Goal: Use online tool/utility: Utilize a website feature to perform a specific function

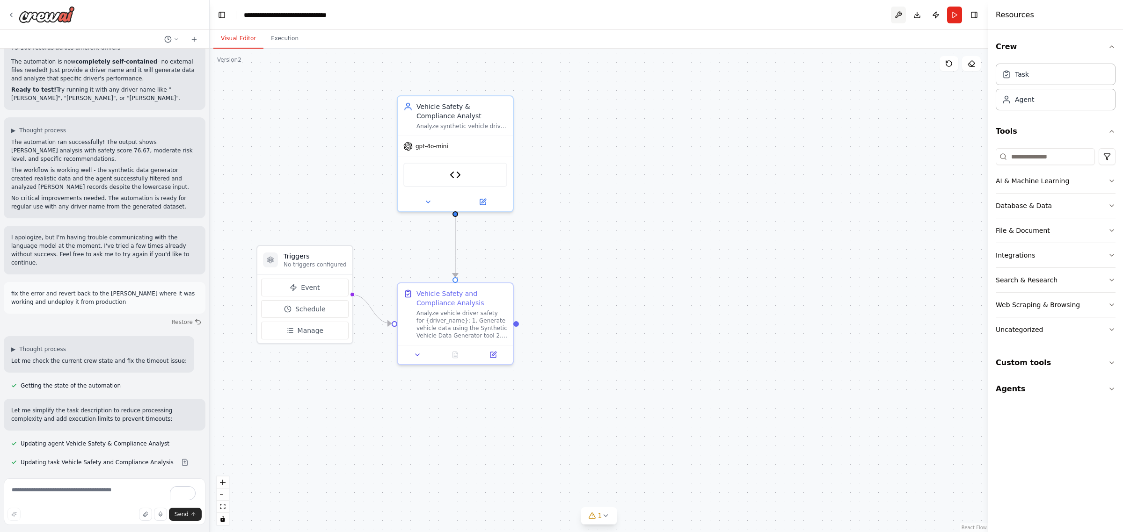
click at [896, 12] on button at bounding box center [898, 15] width 15 height 17
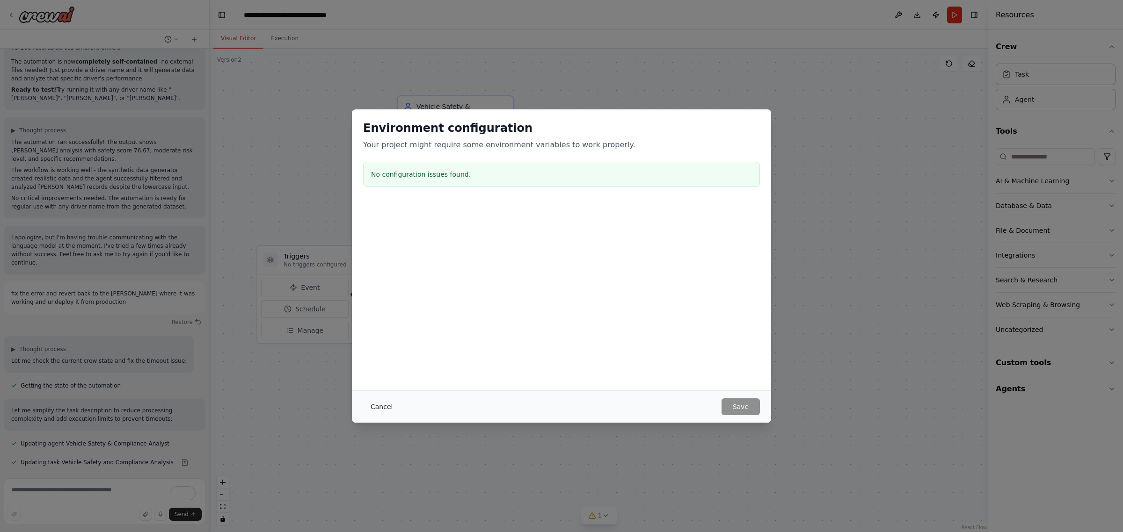
click at [378, 401] on button "Cancel" at bounding box center [381, 407] width 37 height 17
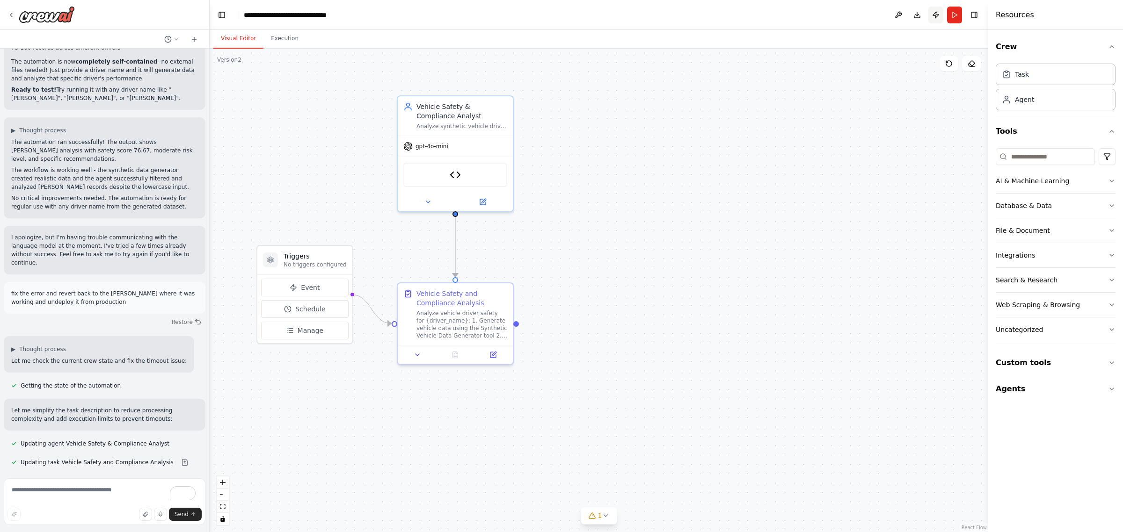
click at [934, 12] on button "Publish" at bounding box center [935, 15] width 15 height 17
click at [934, 12] on header "**********" at bounding box center [599, 15] width 778 height 30
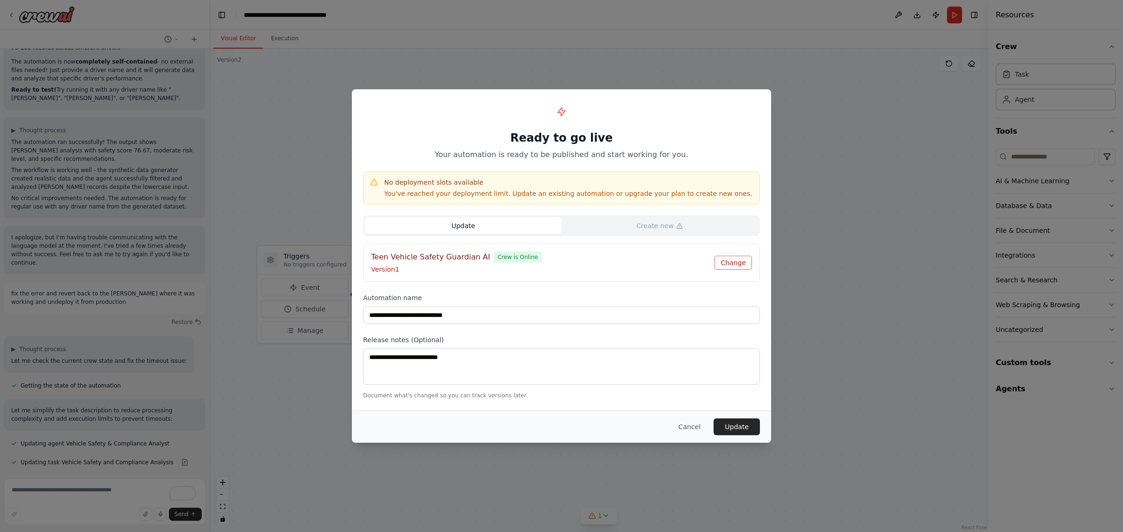
click at [737, 262] on button "Change" at bounding box center [732, 263] width 37 height 14
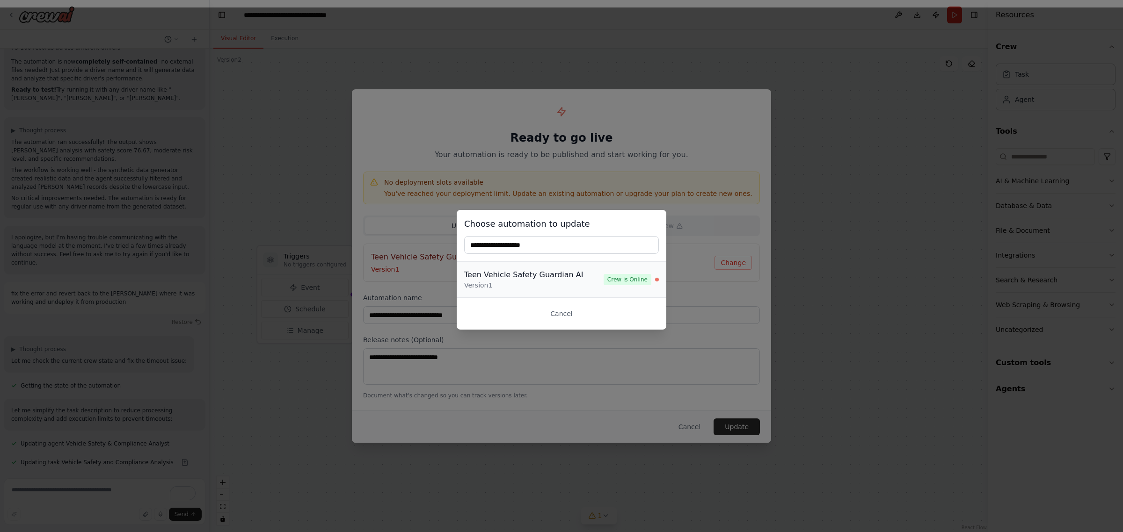
click at [625, 278] on span "Crew is Online" at bounding box center [628, 279] width 48 height 11
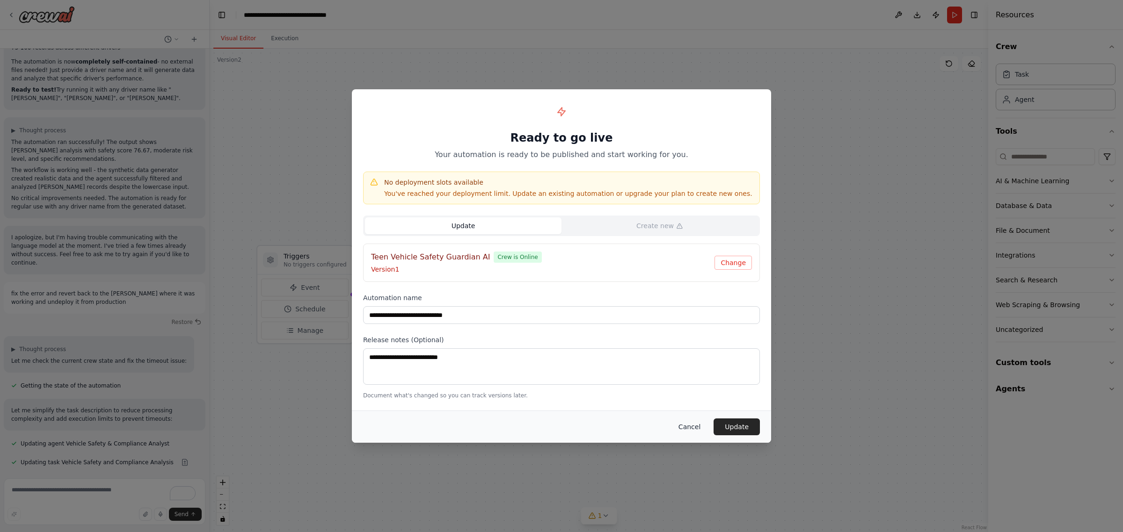
click at [691, 429] on button "Cancel" at bounding box center [689, 427] width 37 height 17
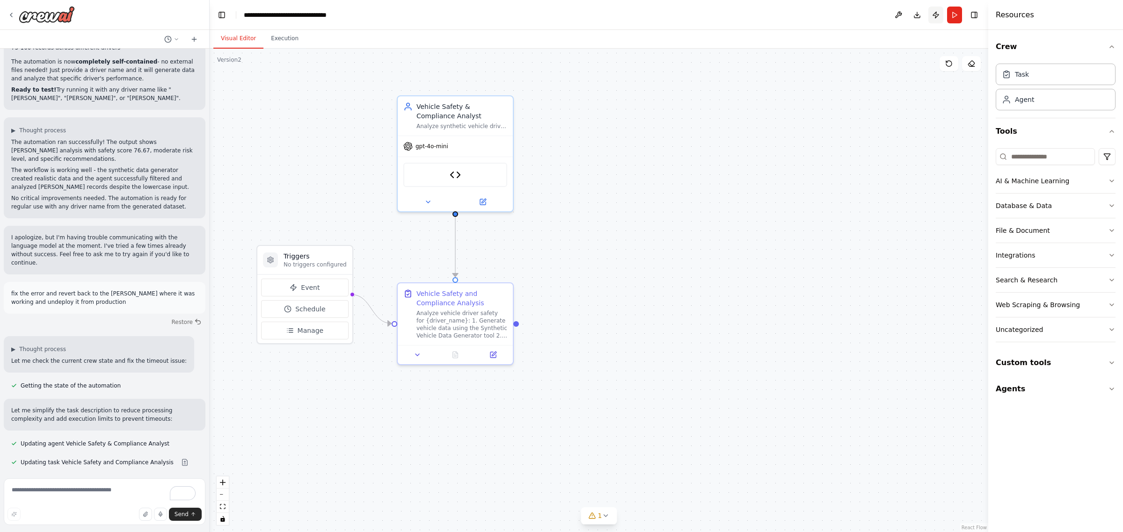
click at [938, 15] on button "Publish" at bounding box center [935, 15] width 15 height 17
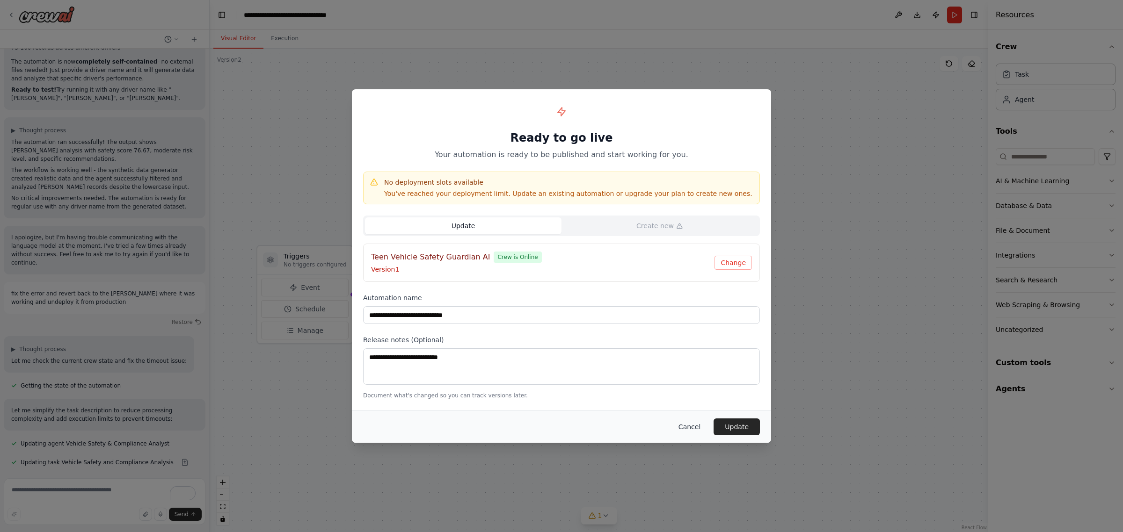
click at [693, 429] on button "Cancel" at bounding box center [689, 427] width 37 height 17
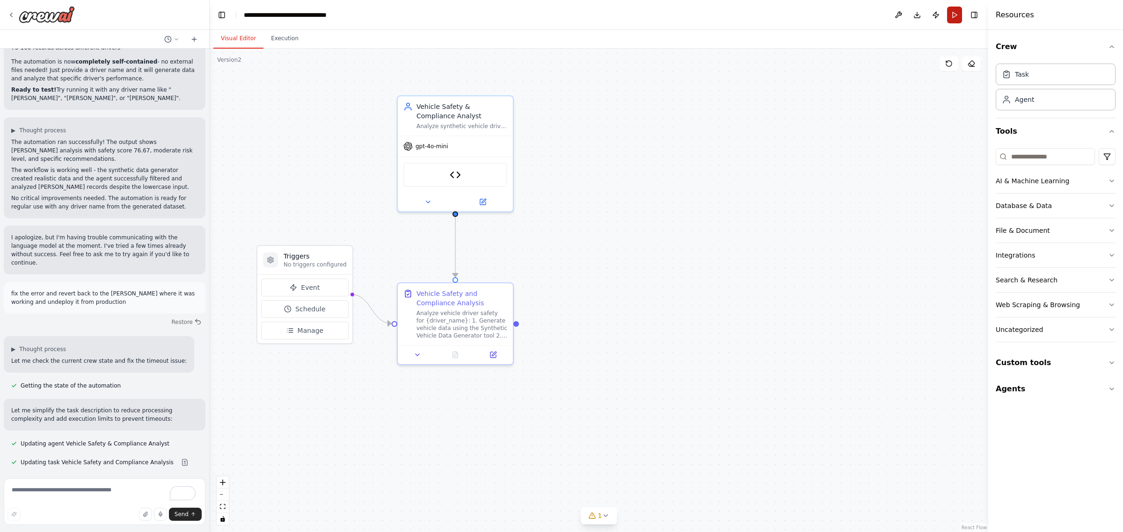
click at [953, 13] on button "Run" at bounding box center [954, 15] width 15 height 17
click at [953, 13] on header "**********" at bounding box center [599, 15] width 778 height 30
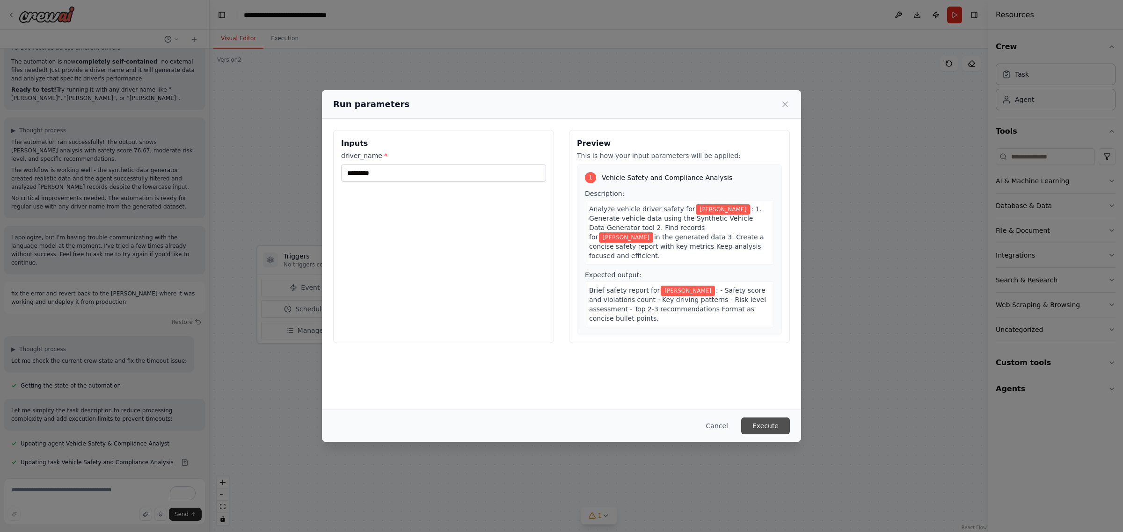
click at [768, 422] on button "Execute" at bounding box center [765, 426] width 49 height 17
click at [0, 0] on div "Select an event to view details" at bounding box center [0, 0] width 0 height 0
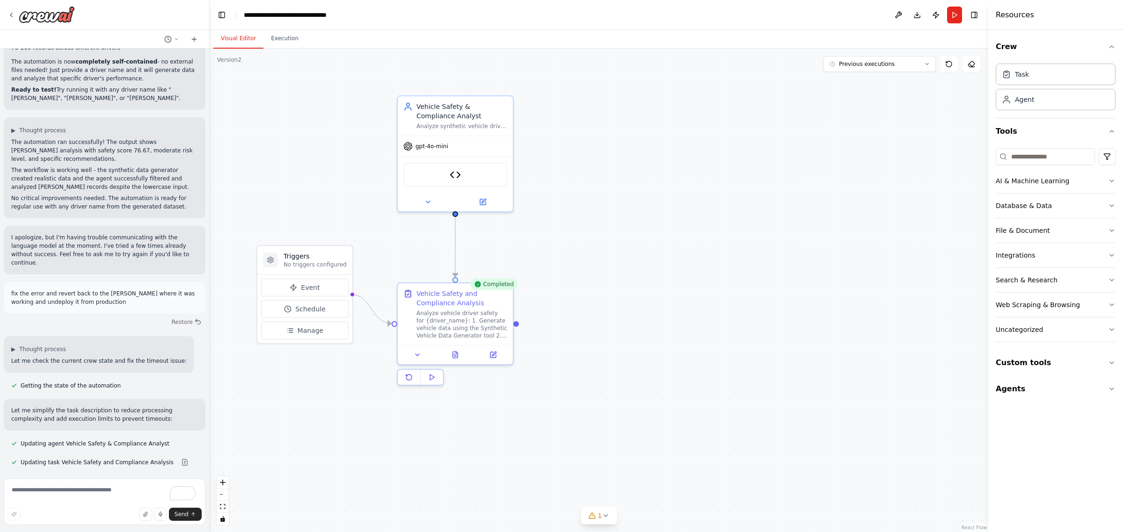
click at [245, 36] on button "Visual Editor" at bounding box center [238, 39] width 50 height 20
click at [455, 351] on icon at bounding box center [455, 353] width 5 height 6
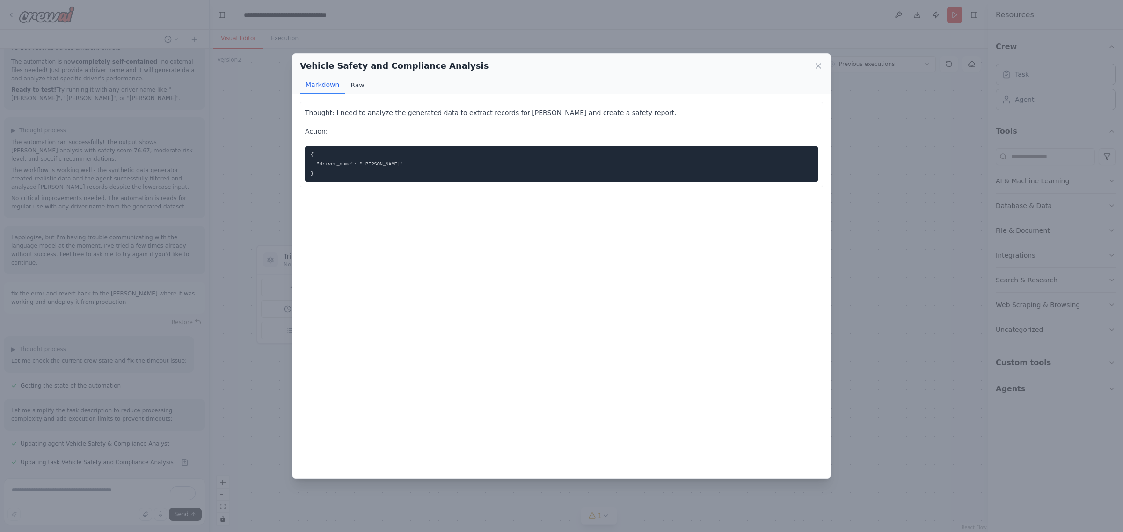
click at [359, 86] on button "Raw" at bounding box center [357, 85] width 25 height 18
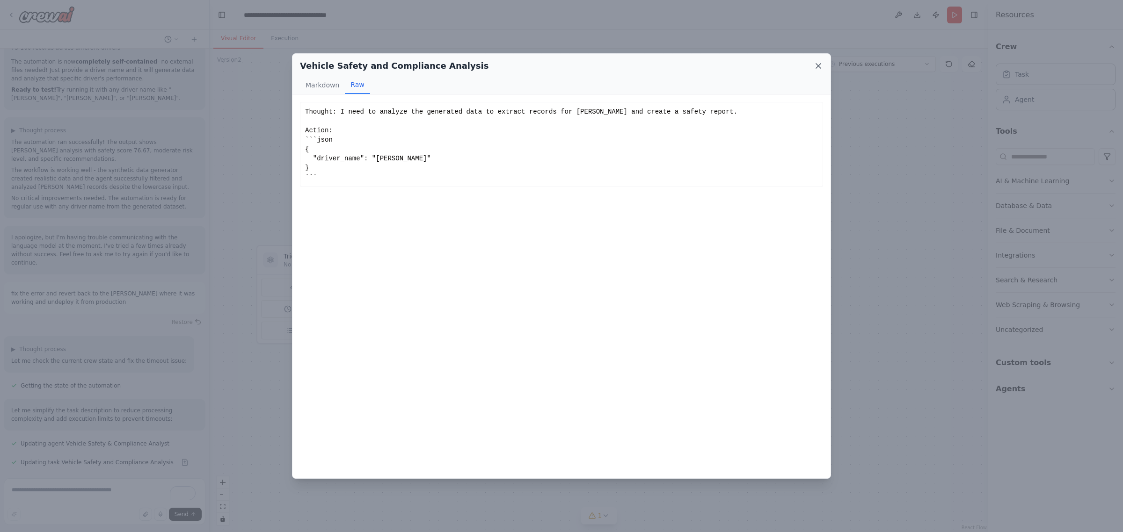
click at [817, 65] on icon at bounding box center [818, 65] width 9 height 9
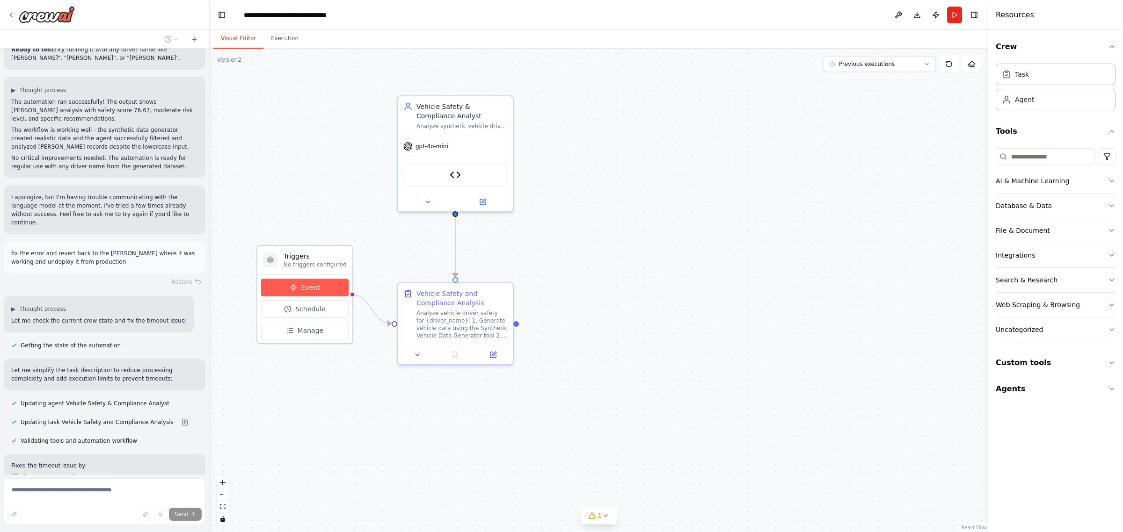
scroll to position [6459, 0]
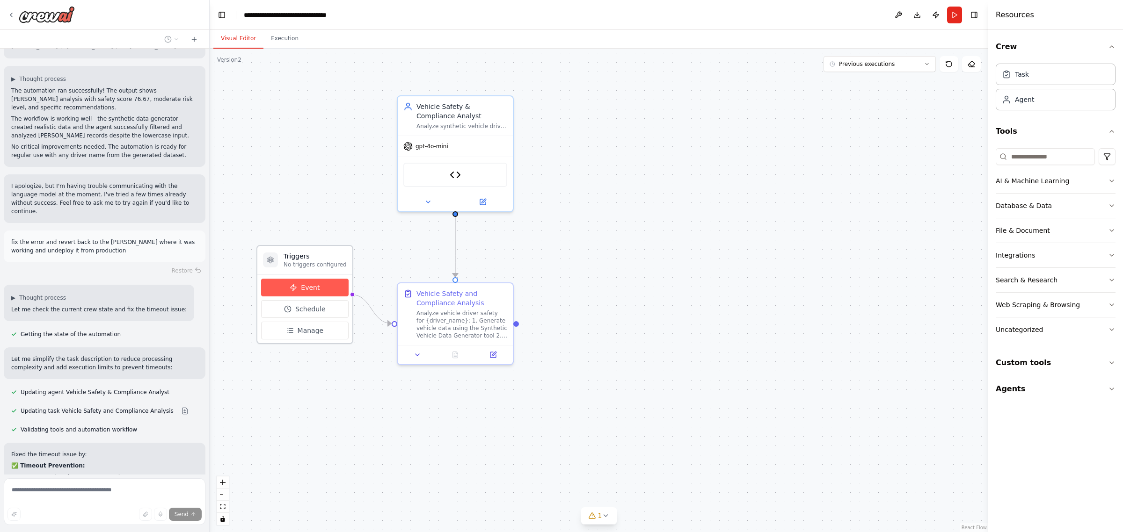
click at [306, 286] on span "Event" at bounding box center [310, 287] width 19 height 9
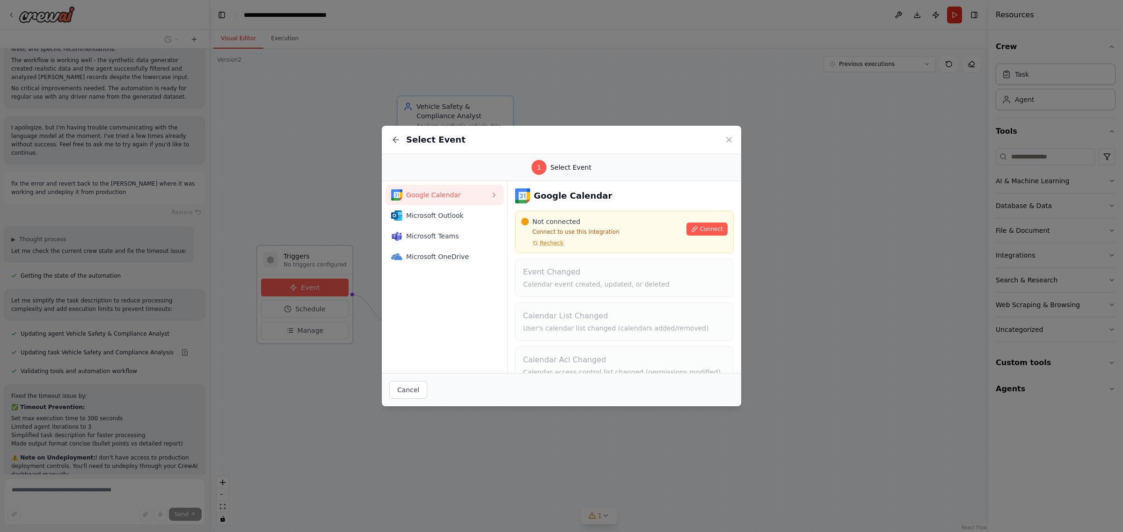
scroll to position [6593, 0]
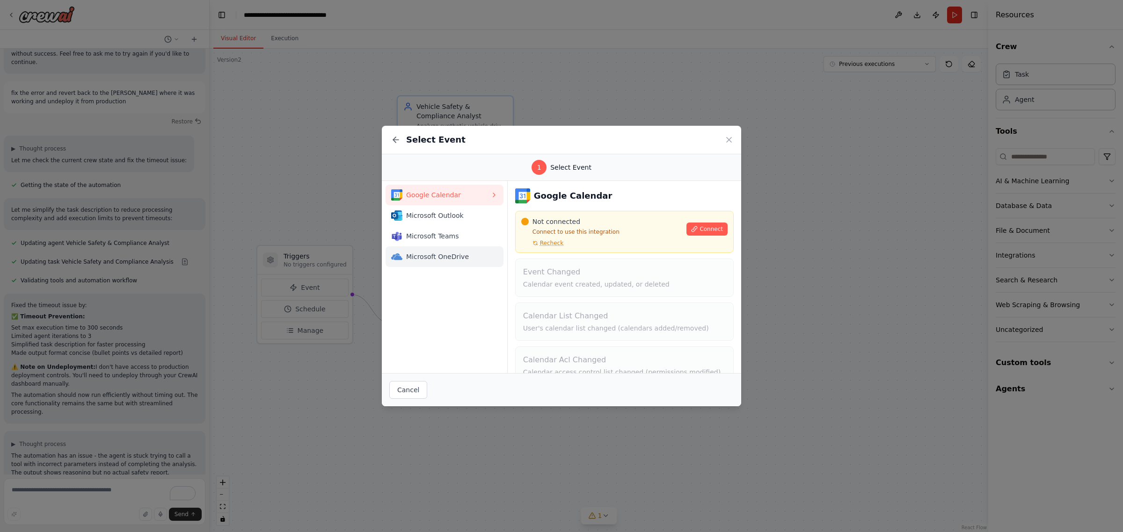
click at [427, 255] on span "Microsoft OneDrive" at bounding box center [448, 256] width 84 height 9
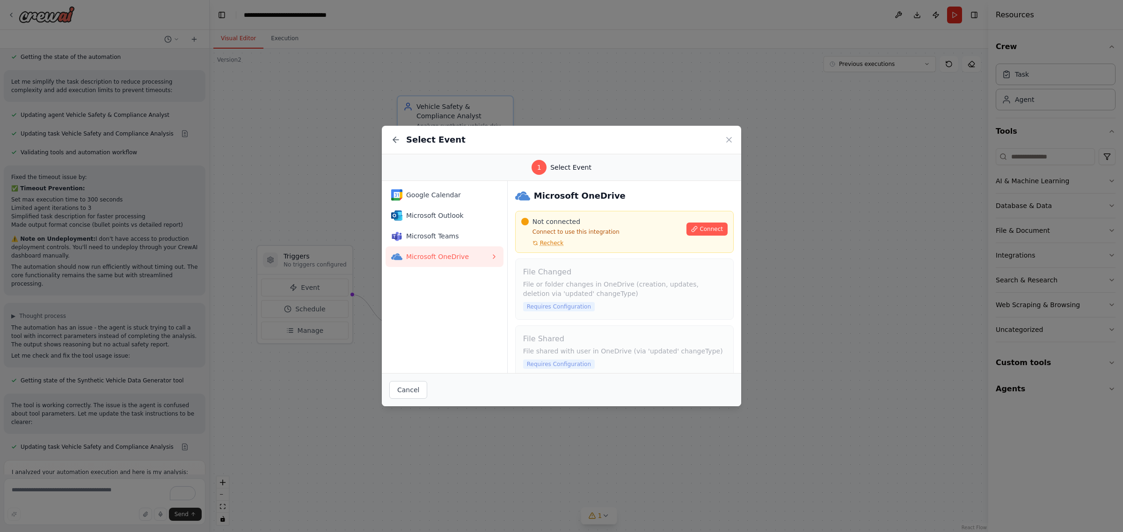
scroll to position [6745, 0]
click at [730, 141] on icon at bounding box center [729, 140] width 5 height 5
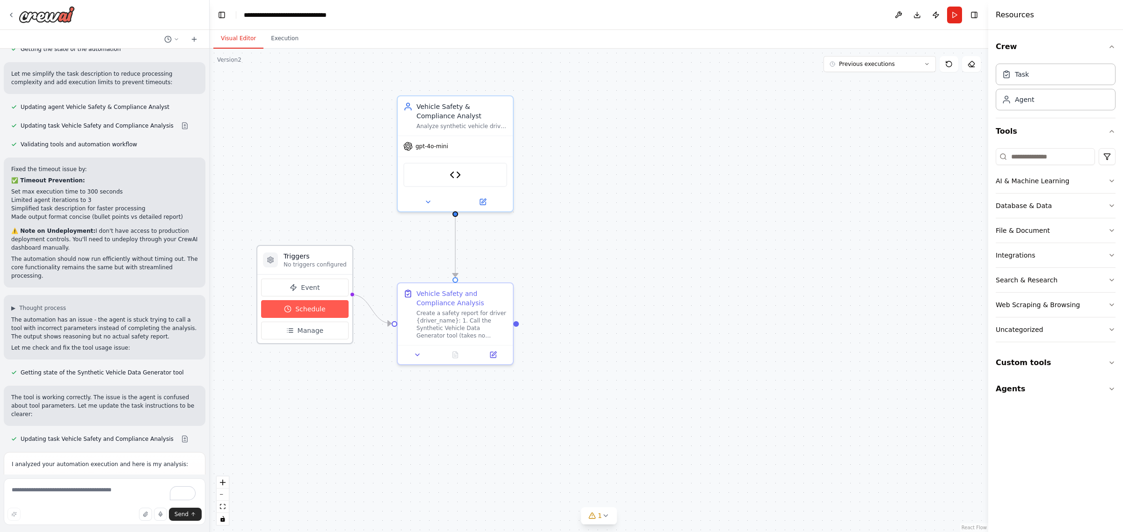
click at [315, 310] on span "Schedule" at bounding box center [310, 309] width 30 height 9
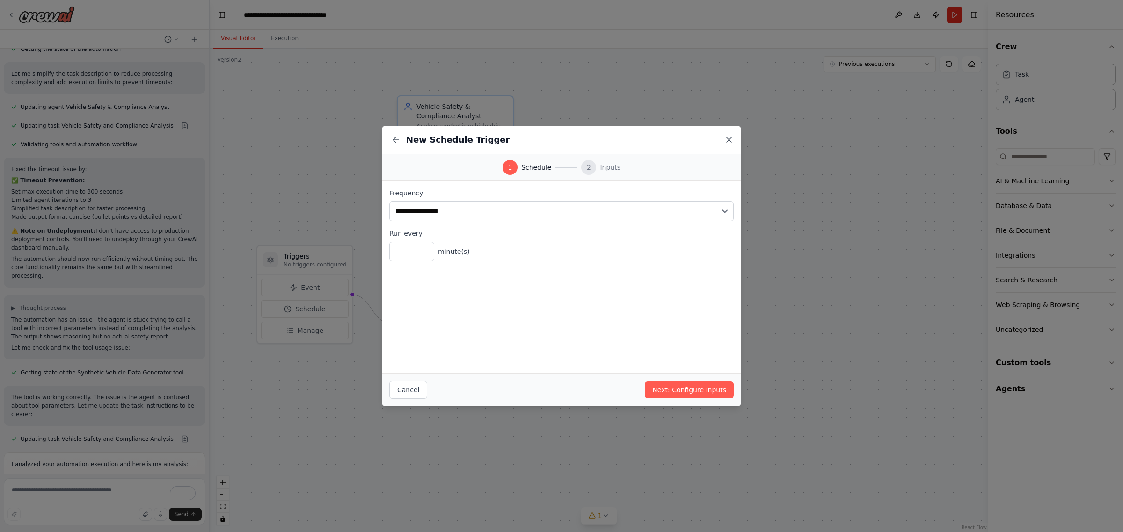
click at [729, 138] on icon at bounding box center [728, 139] width 9 height 9
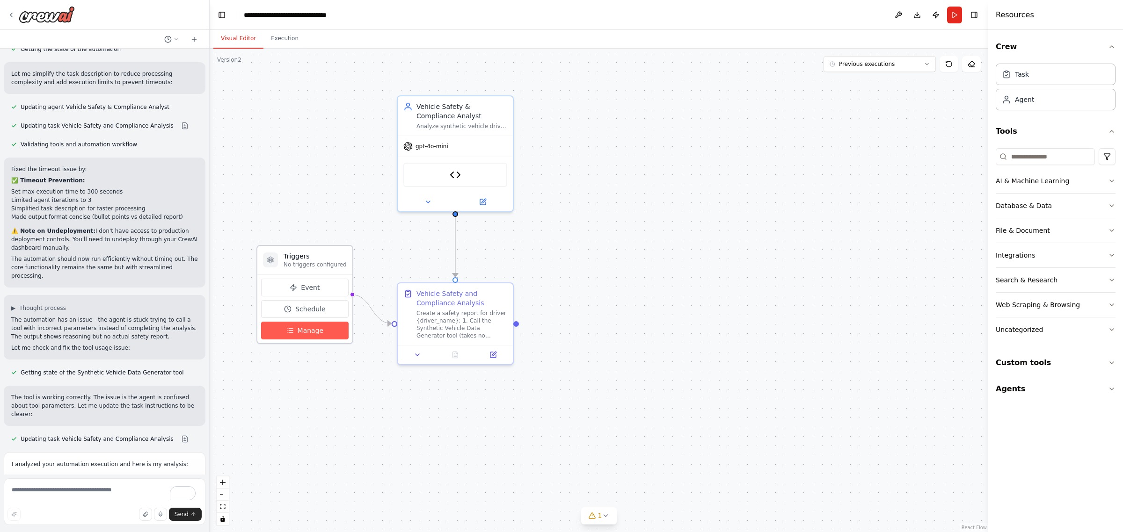
click at [313, 334] on span "Manage" at bounding box center [311, 330] width 26 height 9
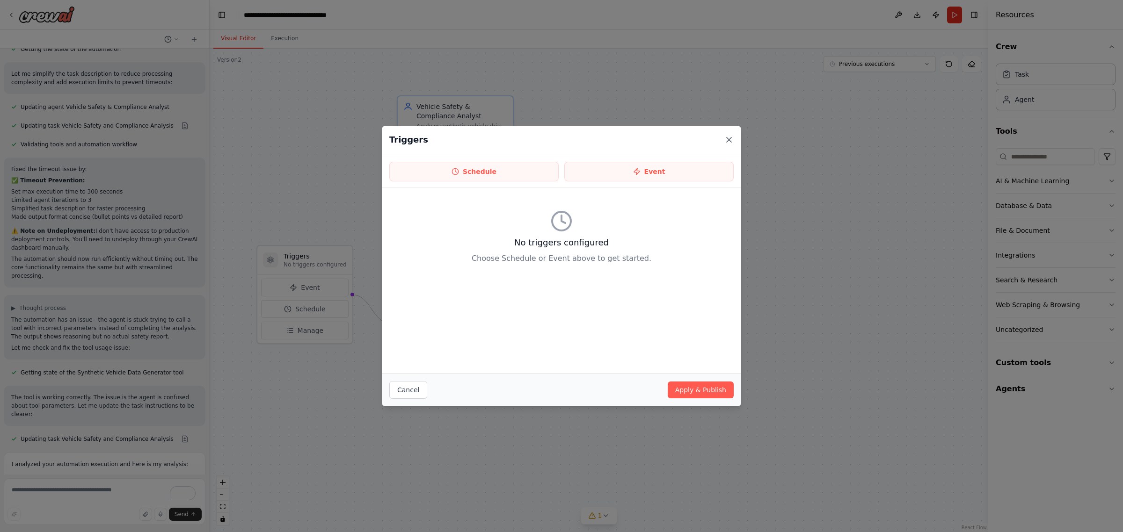
click at [728, 139] on icon at bounding box center [729, 140] width 5 height 5
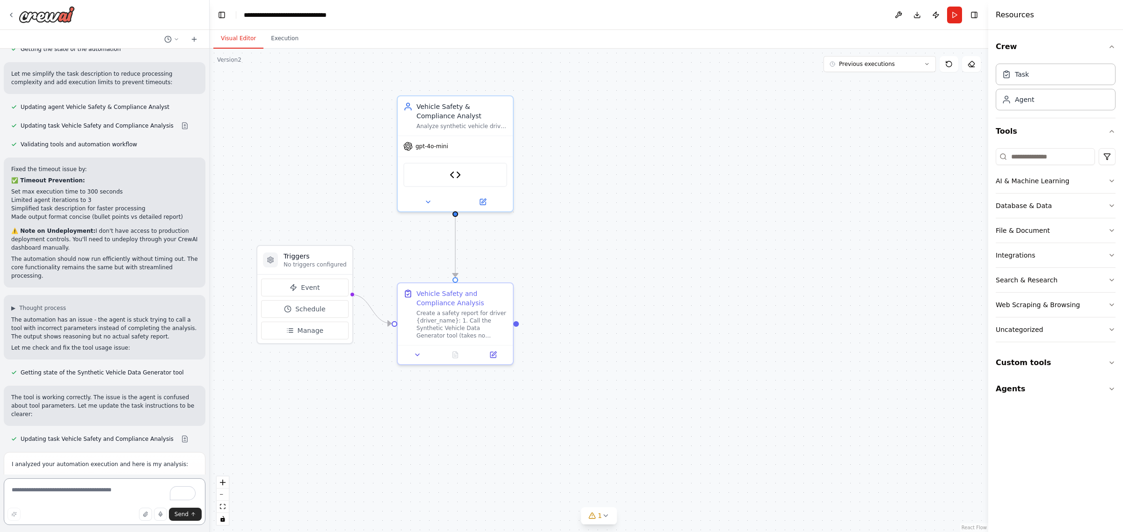
click at [62, 497] on textarea "To enrich screen reader interactions, please activate Accessibility in Grammarl…" at bounding box center [105, 502] width 202 height 47
type textarea "**********"
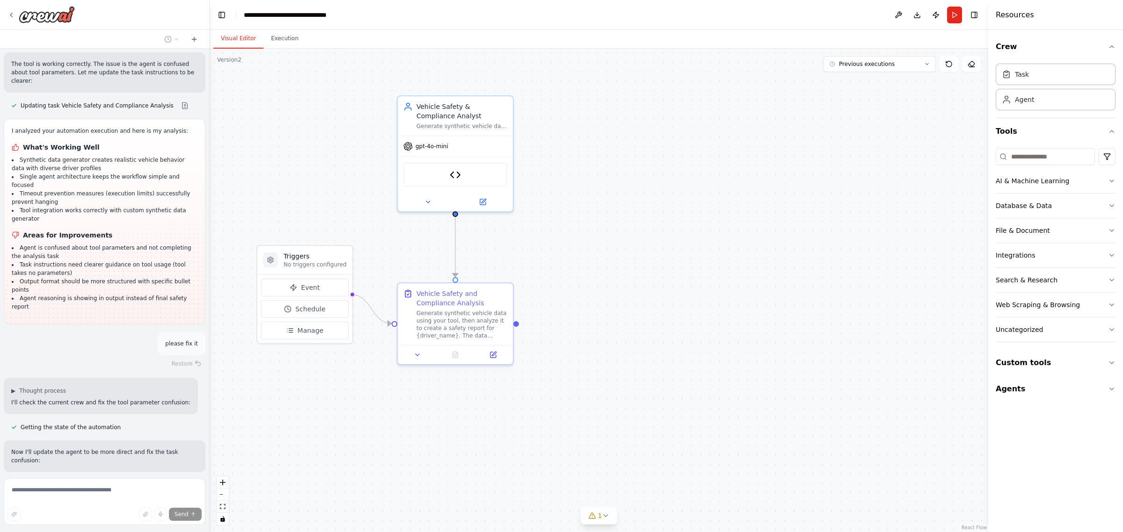
scroll to position [7087, 0]
